Goal: Information Seeking & Learning: Learn about a topic

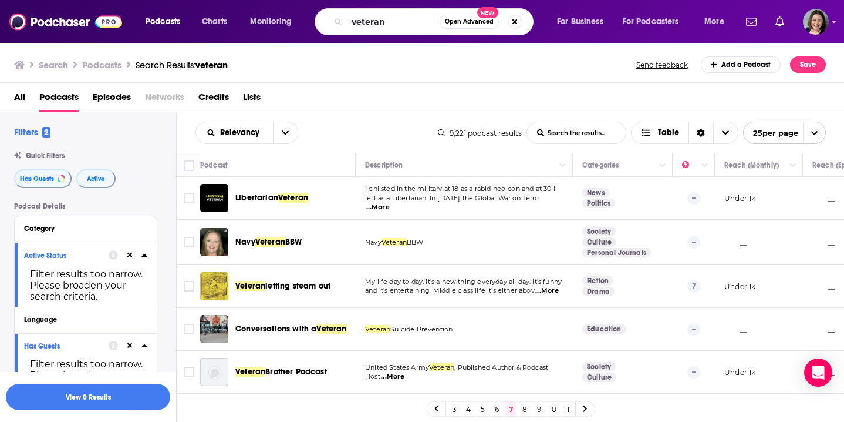
click at [342, 21] on div "veteran Open Advanced New" at bounding box center [424, 21] width 219 height 27
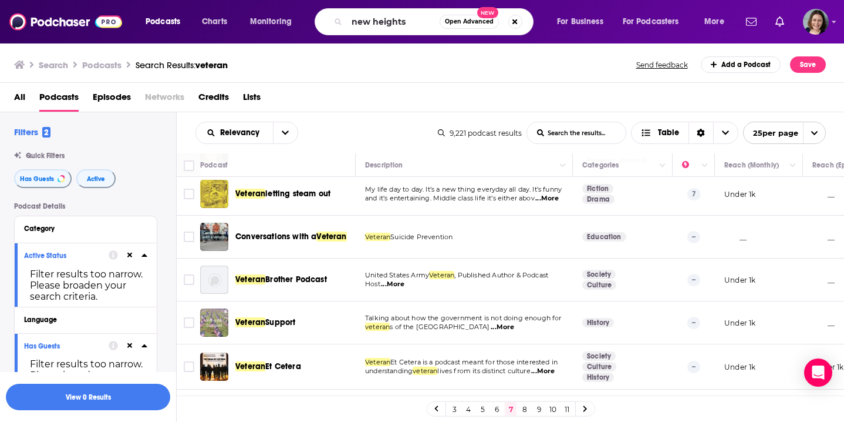
type input "new heights"
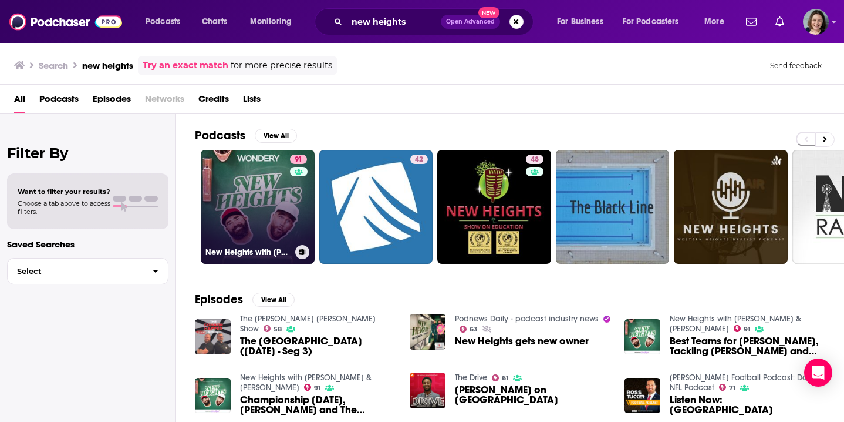
click at [261, 207] on link "91 [GEOGRAPHIC_DATA] with [PERSON_NAME] & [PERSON_NAME]" at bounding box center [258, 207] width 114 height 114
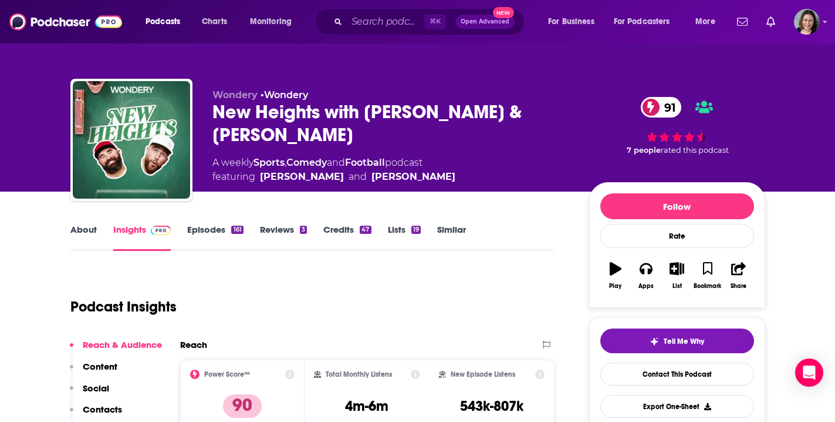
click at [207, 230] on link "Episodes 161" at bounding box center [215, 237] width 56 height 27
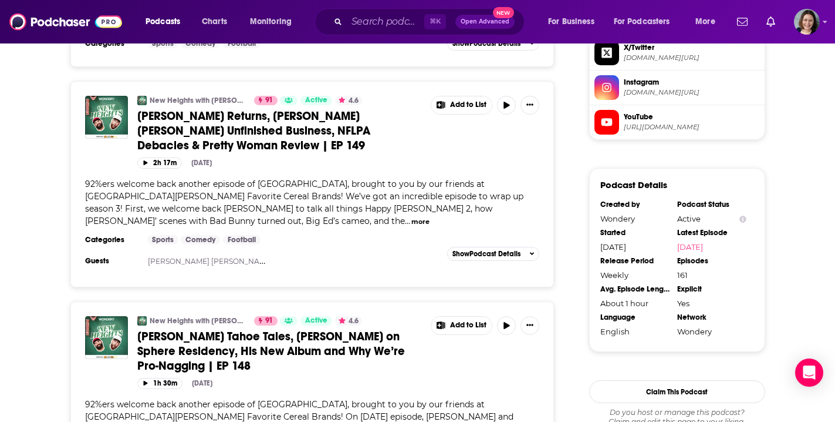
scroll to position [1067, 0]
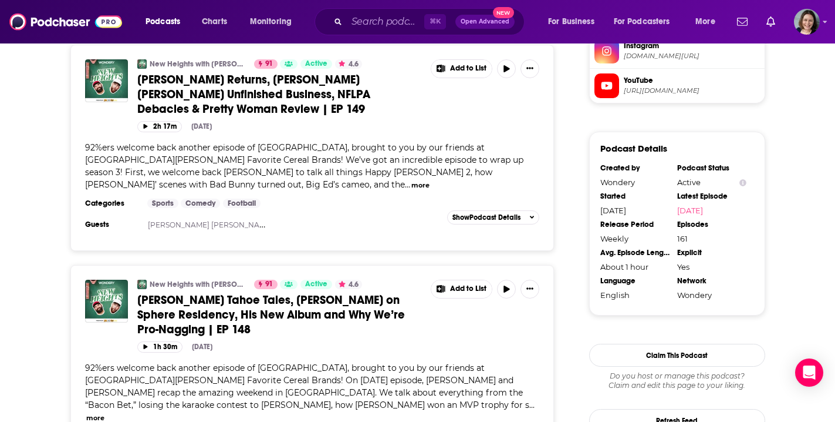
click at [291, 292] on span "[PERSON_NAME] Tahoe Tales, [PERSON_NAME] on Sphere Residency, His New Album and…" at bounding box center [271, 314] width 268 height 44
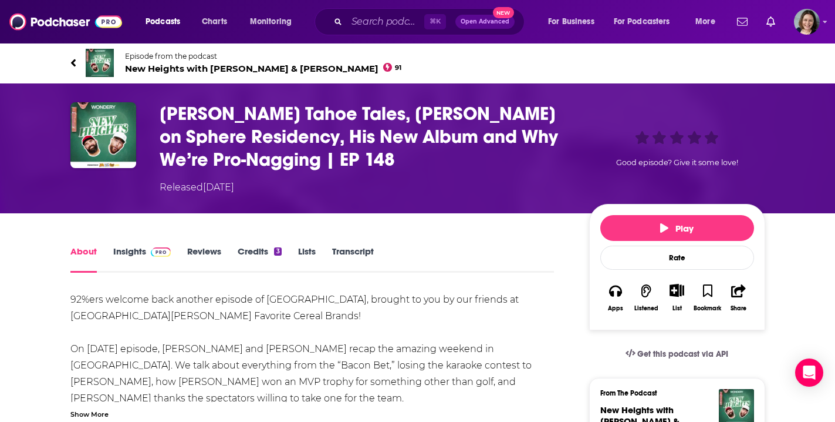
click at [106, 413] on div "Show More" at bounding box center [89, 412] width 38 height 11
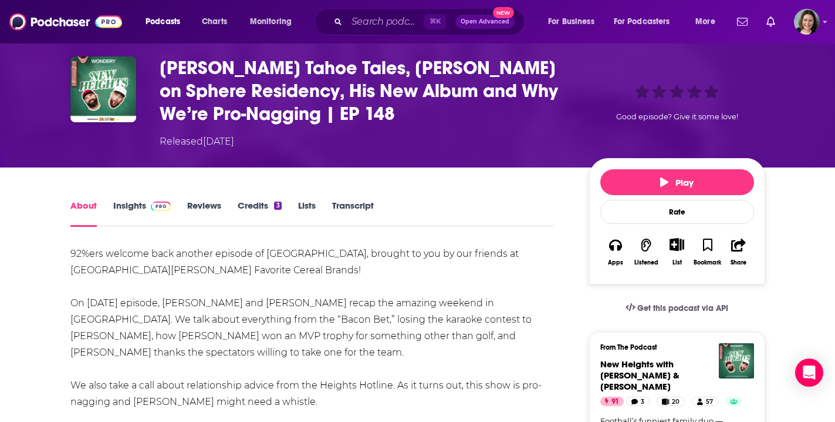
scroll to position [41, 0]
